Goal: Task Accomplishment & Management: Use online tool/utility

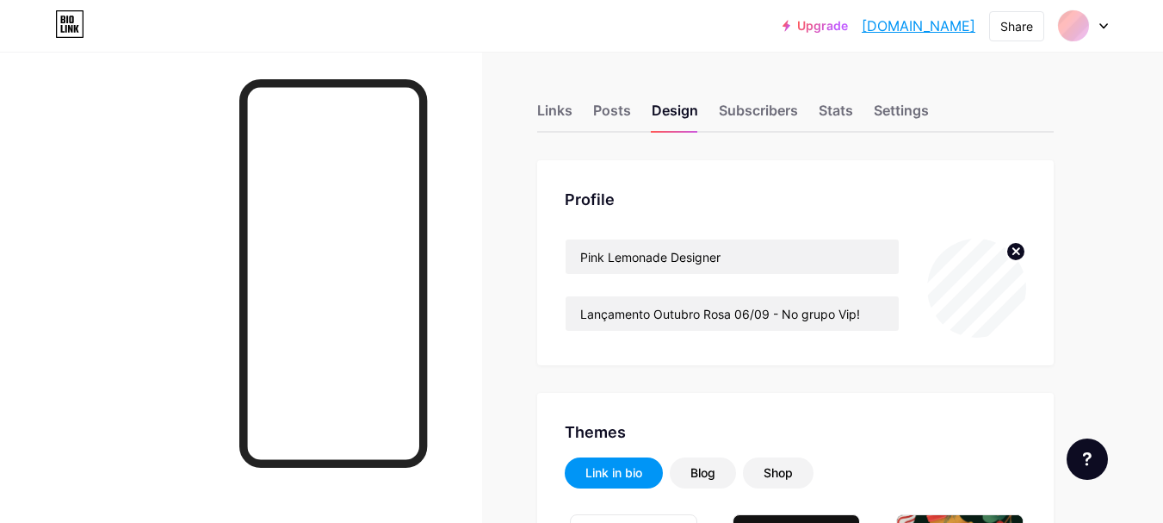
type input "#f8ecf3"
type input "#000000"
click at [555, 94] on div "Links Posts Design Subscribers Stats Settings" at bounding box center [795, 102] width 517 height 60
click at [557, 110] on div "Links" at bounding box center [554, 115] width 35 height 31
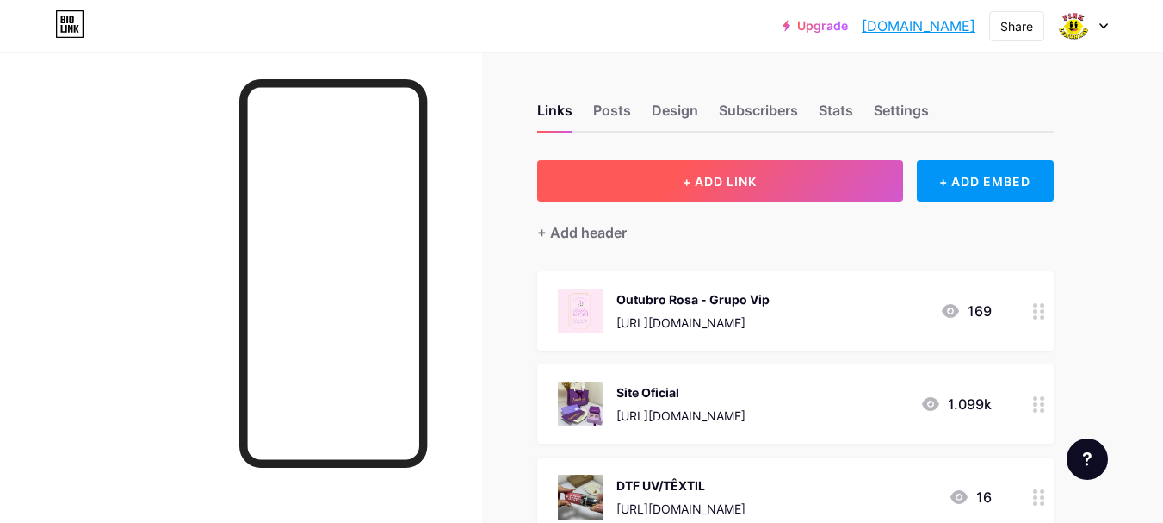
click at [735, 170] on button "+ ADD LINK" at bounding box center [720, 180] width 366 height 41
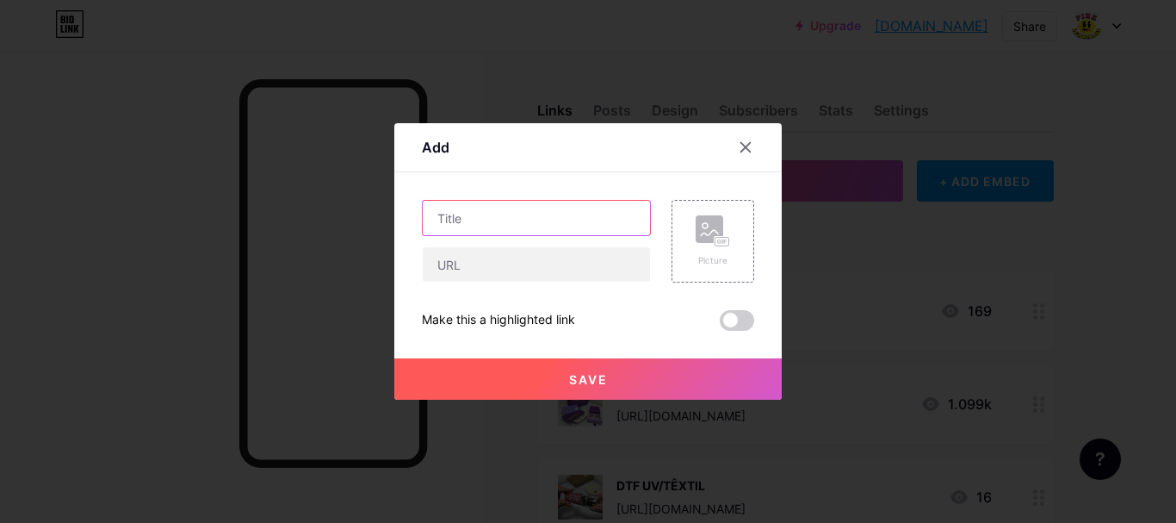
click at [501, 210] on input "text" at bounding box center [536, 218] width 227 height 34
click at [473, 220] on input "Especil Outubro Rosa" at bounding box center [536, 218] width 227 height 34
type input "Especail Outubro Rosa"
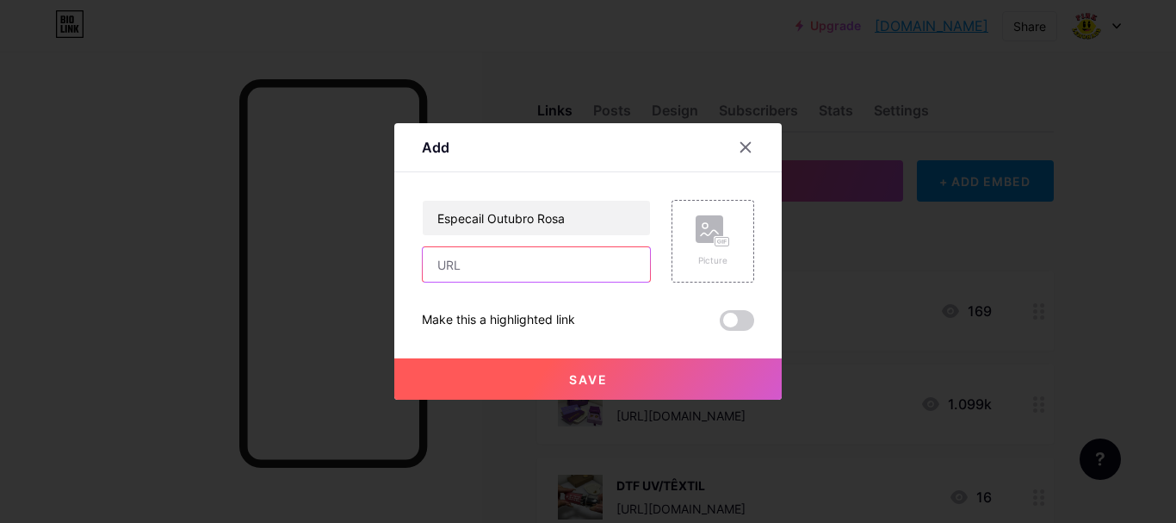
click at [509, 272] on input "text" at bounding box center [536, 264] width 227 height 34
paste input "[URL][DOMAIN_NAME]"
type input "[URL][DOMAIN_NAME]"
click at [868, 208] on div at bounding box center [588, 261] width 1176 height 523
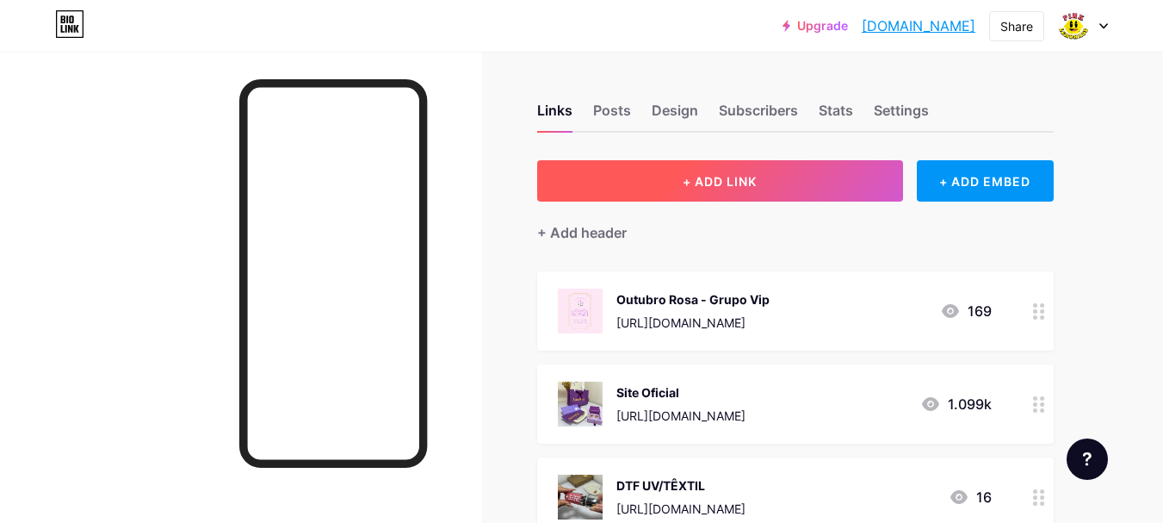
click at [774, 177] on button "+ ADD LINK" at bounding box center [720, 180] width 366 height 41
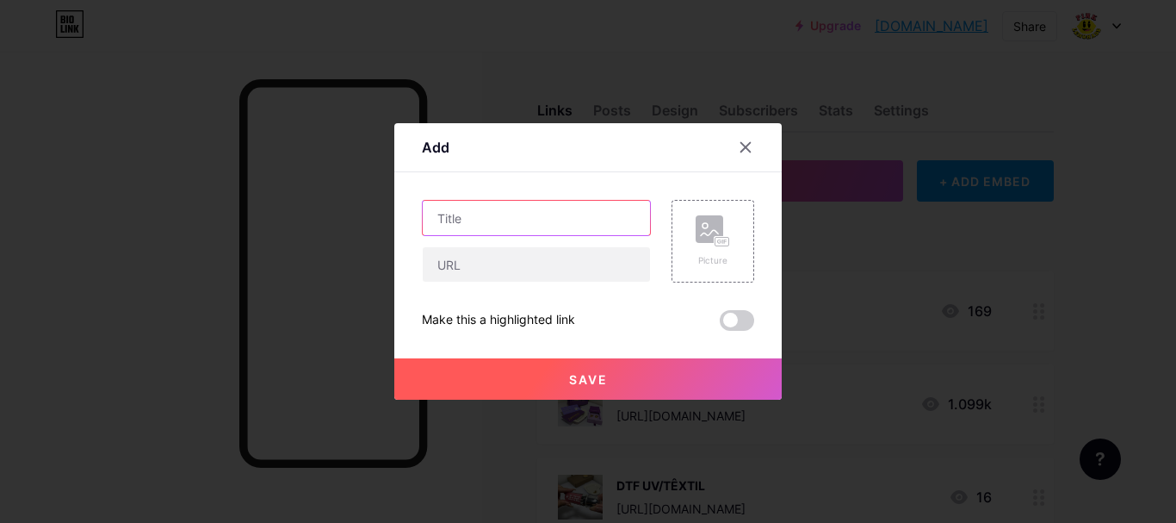
click at [470, 212] on input "text" at bounding box center [536, 218] width 227 height 34
type input "Especial Outubro Rosa"
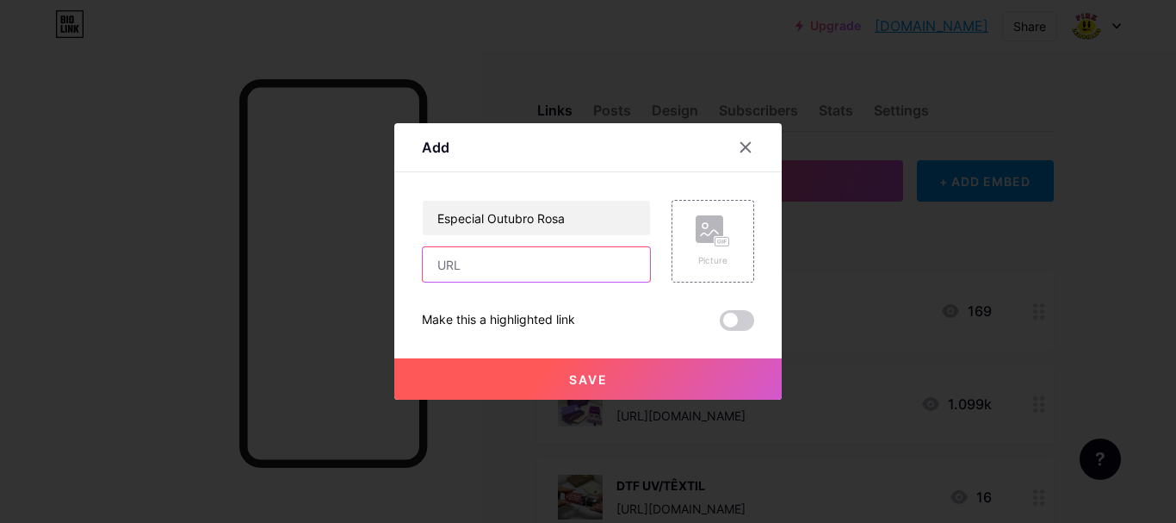
click at [578, 276] on input "text" at bounding box center [536, 264] width 227 height 34
paste input "[URL][DOMAIN_NAME]"
type input "[URL][DOMAIN_NAME]"
click at [709, 220] on rect at bounding box center [710, 229] width 28 height 28
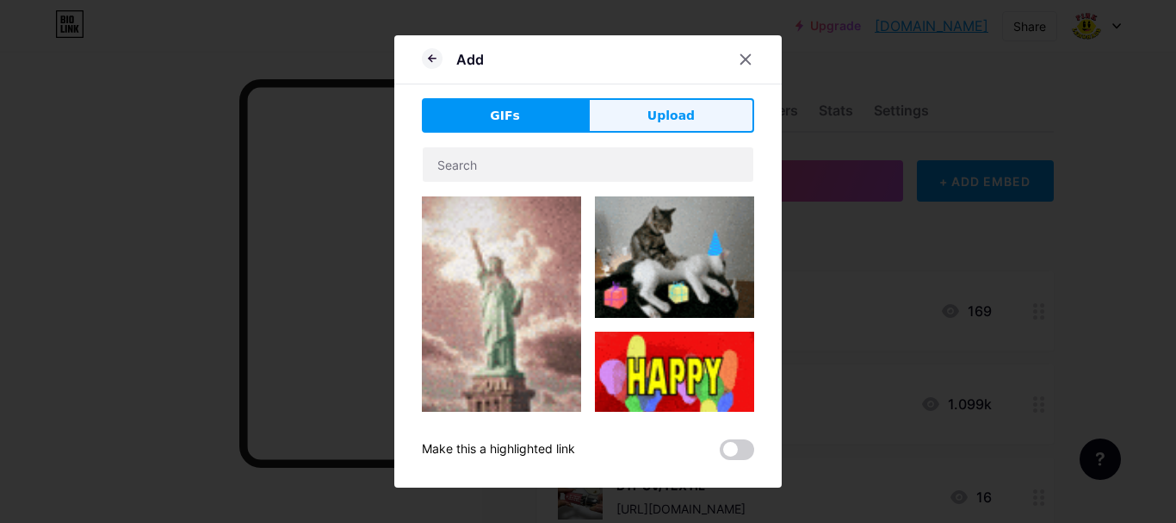
click at [679, 103] on button "Upload" at bounding box center [671, 115] width 166 height 34
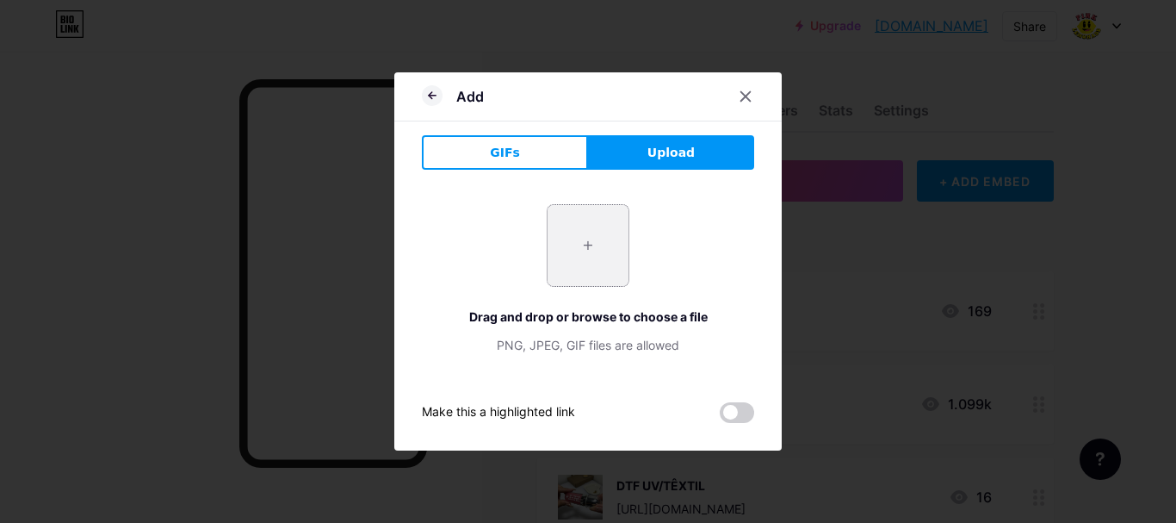
click at [557, 251] on input "file" at bounding box center [588, 245] width 81 height 81
type input "C:\fakepath\Imagem do WhatsApp de [DATE] à(s) 20.22.12_b071bd1f.jpg"
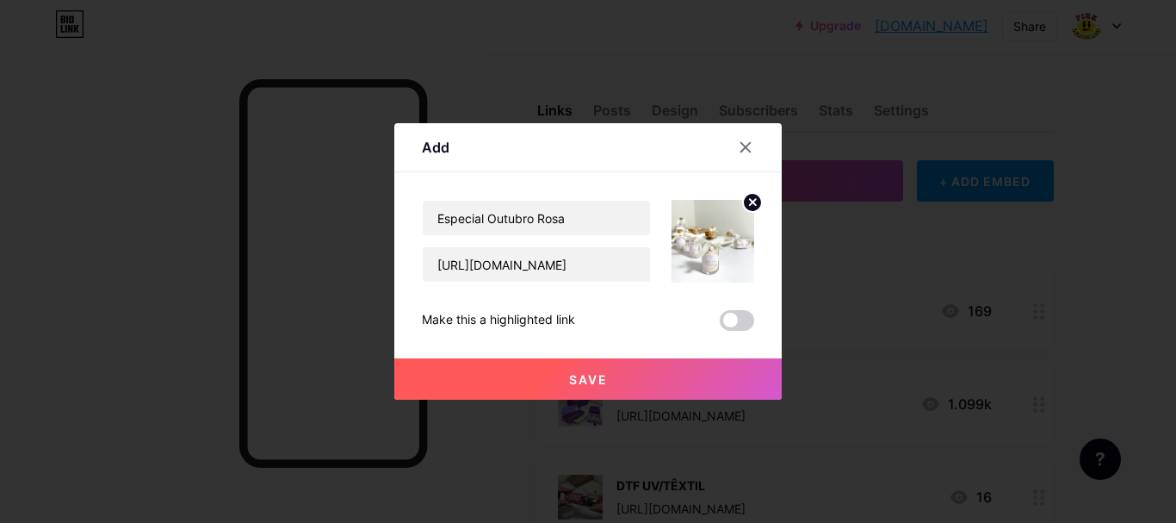
click at [569, 381] on span "Save" at bounding box center [588, 379] width 39 height 15
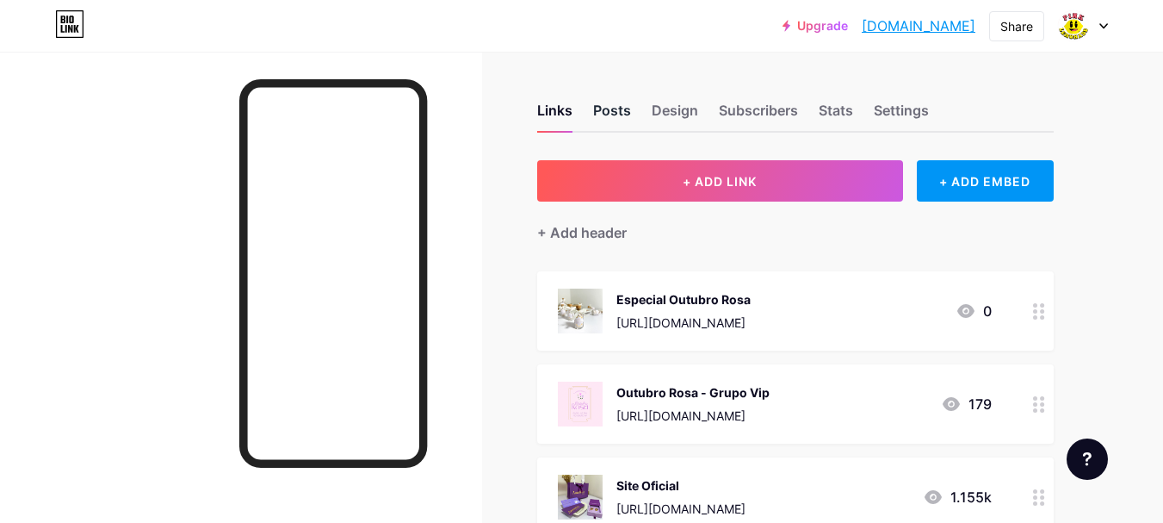
click at [616, 109] on div "Posts" at bounding box center [612, 115] width 38 height 31
click at [684, 112] on div "Design" at bounding box center [675, 115] width 46 height 31
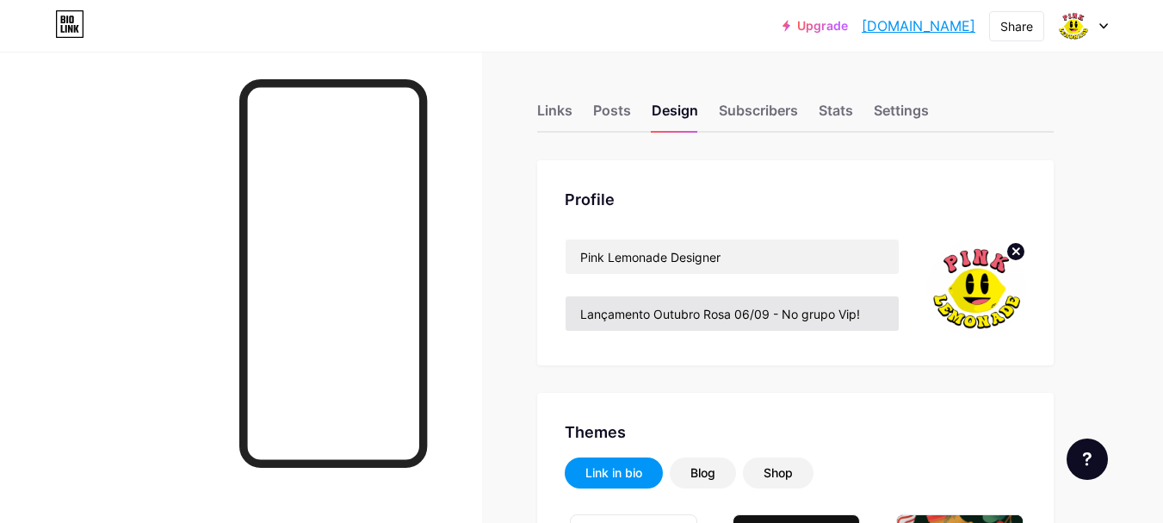
type input "#f8ecf3"
type input "#000000"
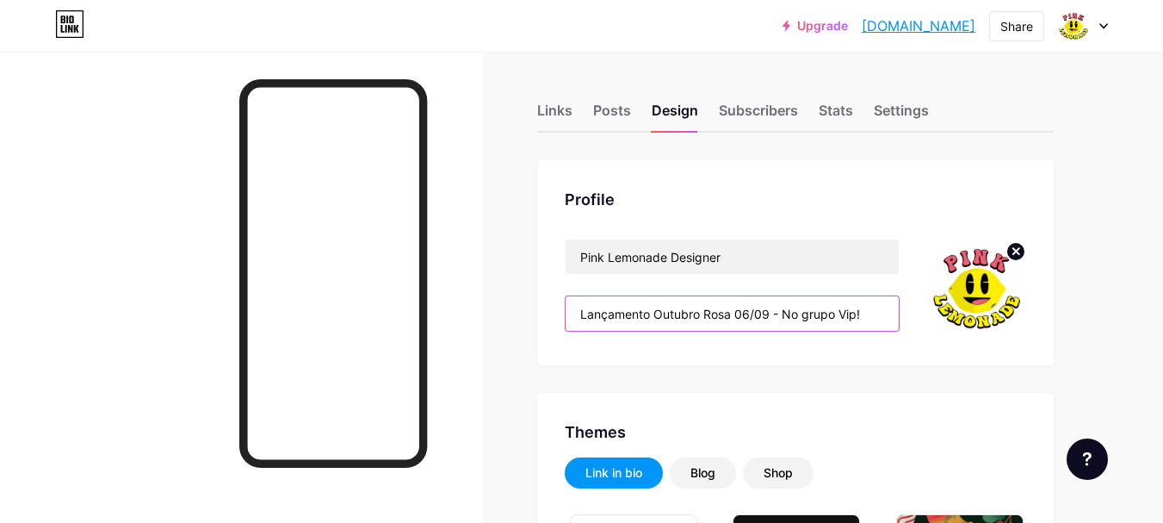
drag, startPoint x: 648, startPoint y: 312, endPoint x: 534, endPoint y: 317, distance: 114.6
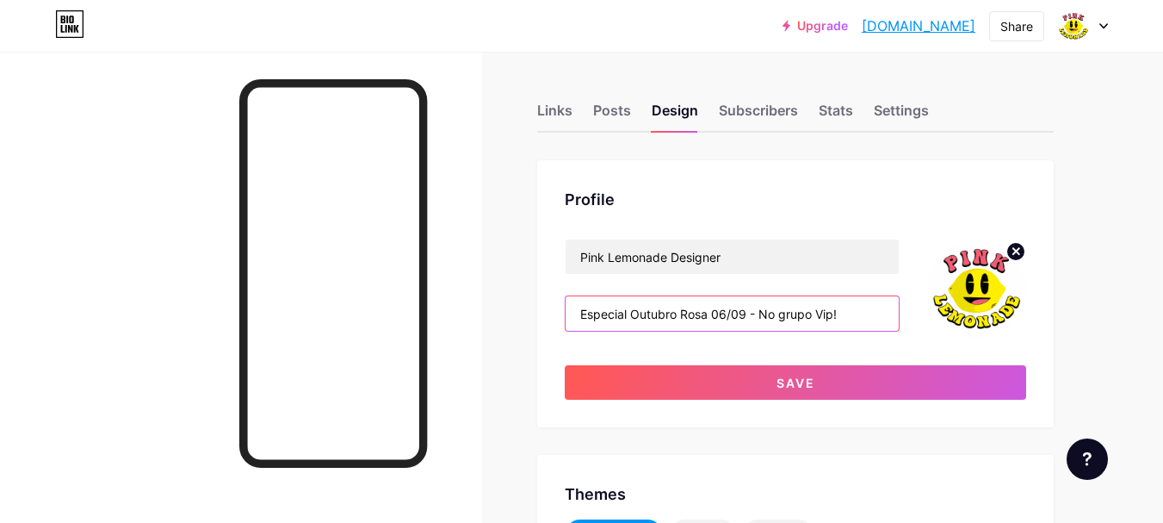
drag, startPoint x: 714, startPoint y: 315, endPoint x: 927, endPoint y: 334, distance: 214.4
click at [927, 334] on div "Pink Lemonade Designer Especial Outubro Rosa 06/09 - No grupo Vip!" at bounding box center [796, 288] width 462 height 99
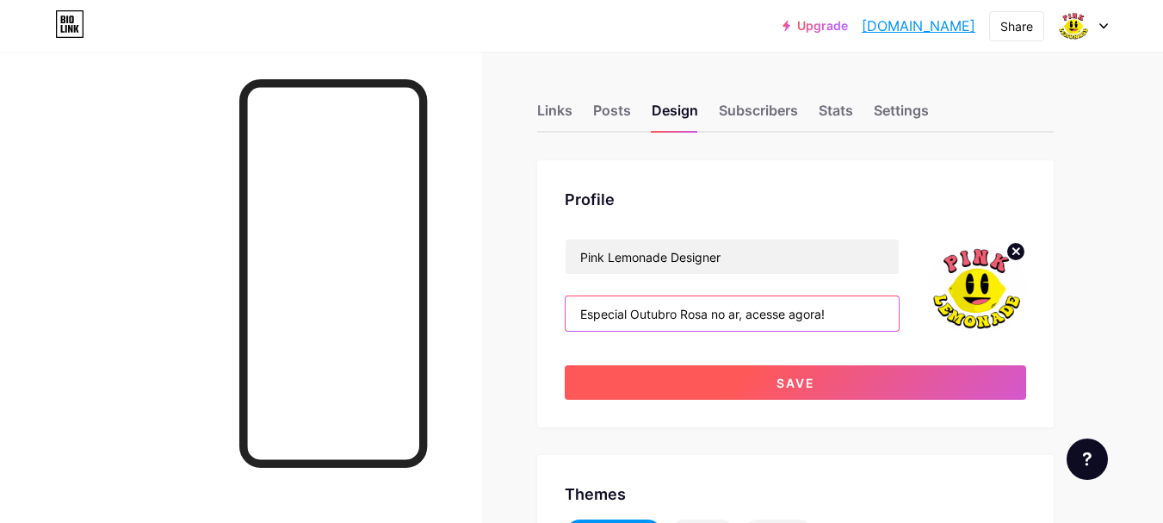
type input "Especial Outubro Rosa no ar, acesse agora!"
click at [797, 379] on span "Save" at bounding box center [796, 382] width 39 height 15
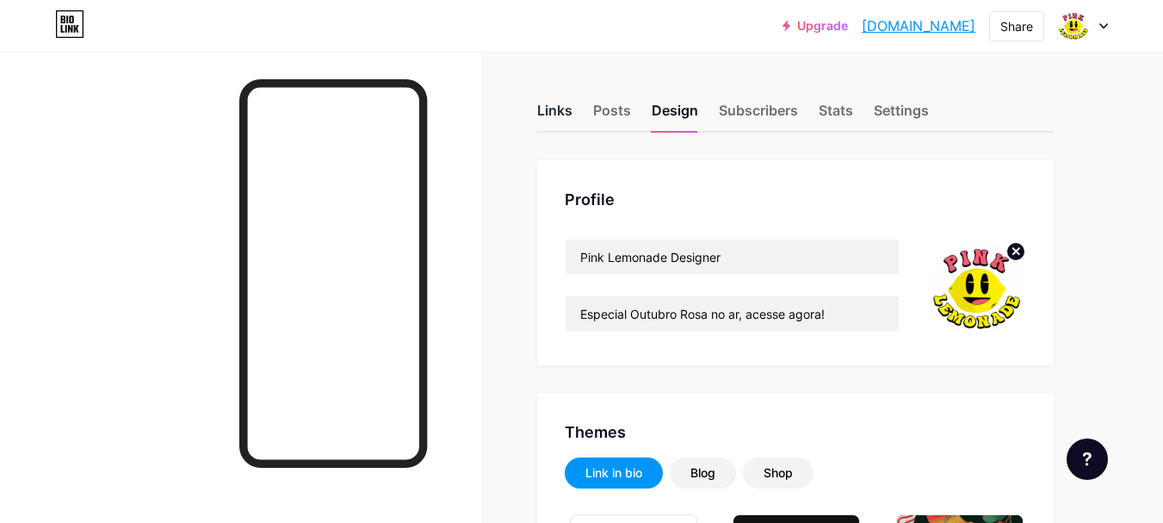
click at [548, 104] on div "Links" at bounding box center [554, 115] width 35 height 31
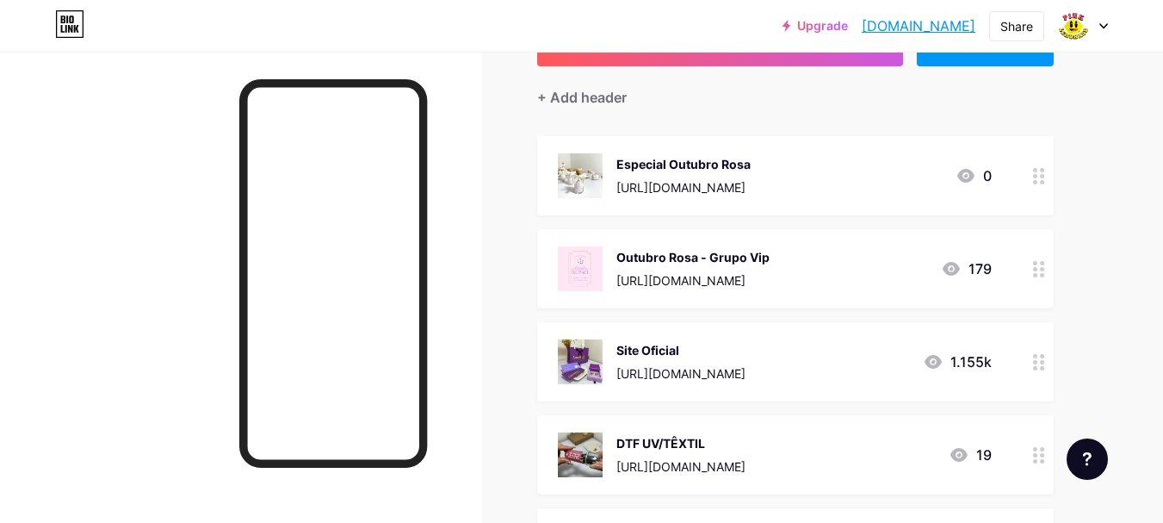
scroll to position [258, 0]
